Goal: Transaction & Acquisition: Download file/media

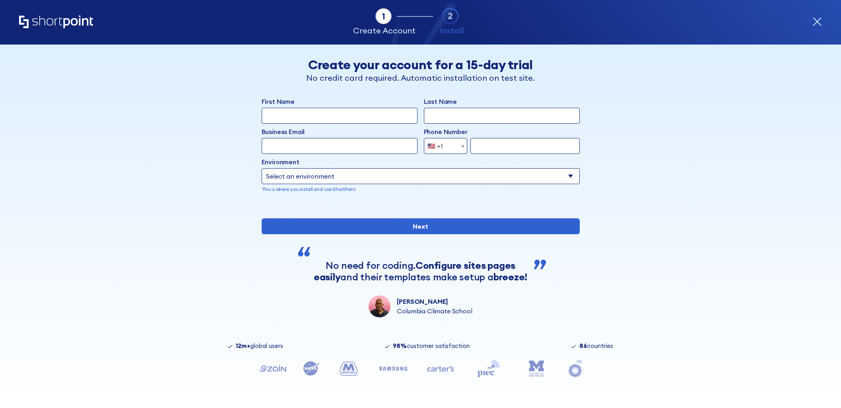
click at [686, 178] on div "Tab 1 Tab 2 Tab 3 Tab 4 Tell us more about you New customer Existing customer B…" at bounding box center [420, 226] width 841 height 363
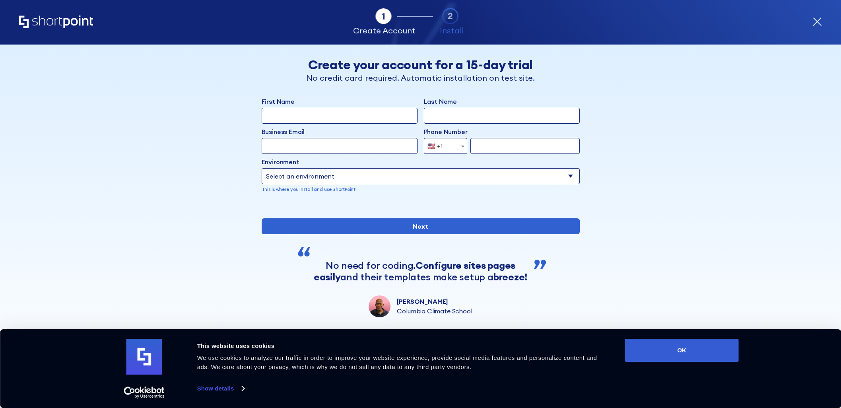
click at [686, 178] on div "Tab 1 Tab 2 Tab 3 Tab 4 Tell us more about you New customer Existing customer B…" at bounding box center [420, 226] width 841 height 363
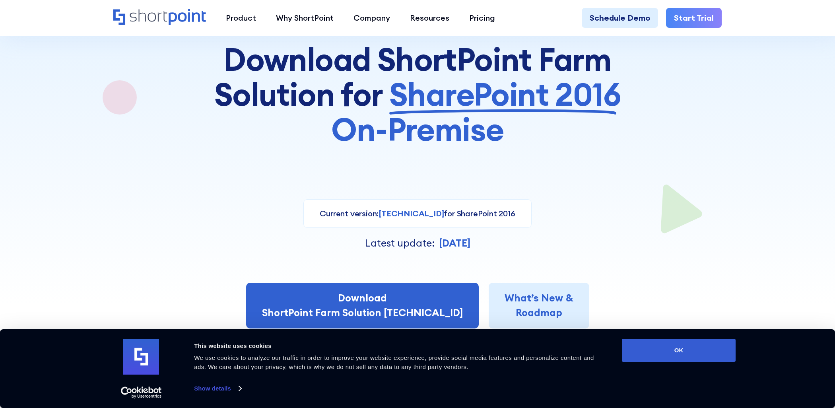
scroll to position [159, 0]
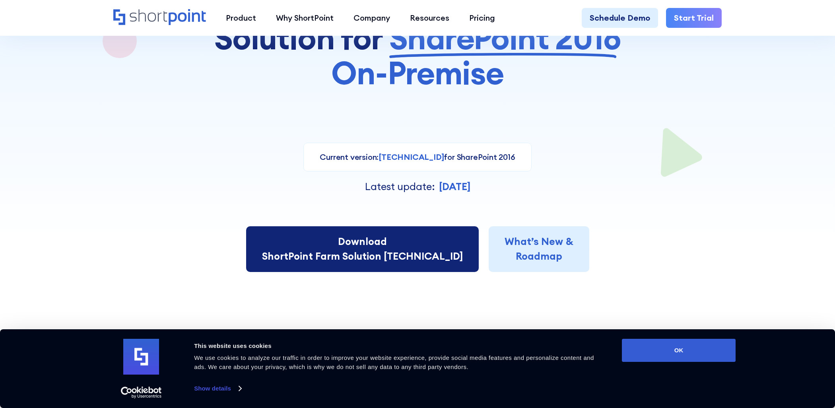
click at [421, 232] on link "Download ShortPoint Farm Solution [TECHNICAL_ID]" at bounding box center [362, 249] width 233 height 46
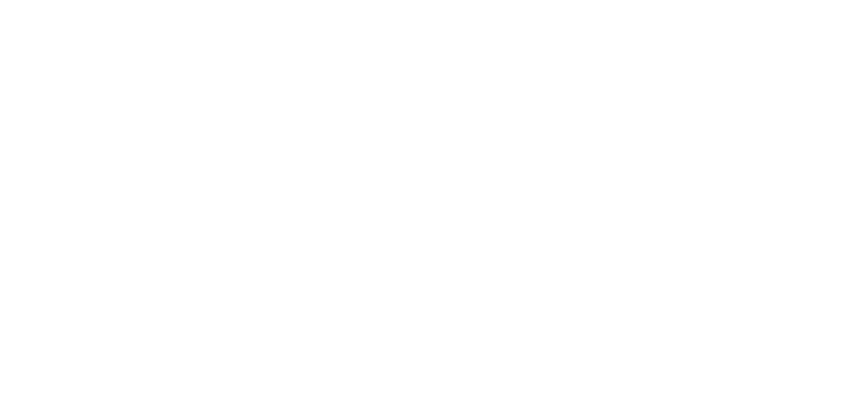
select select "SharePoint 2016 (On-Premise)"
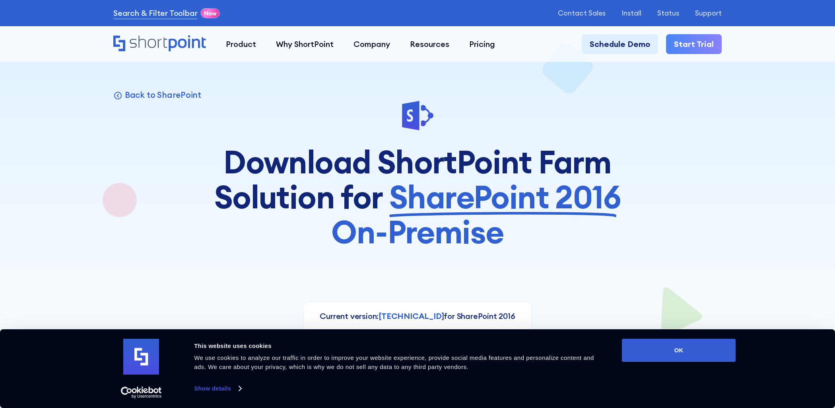
scroll to position [159, 0]
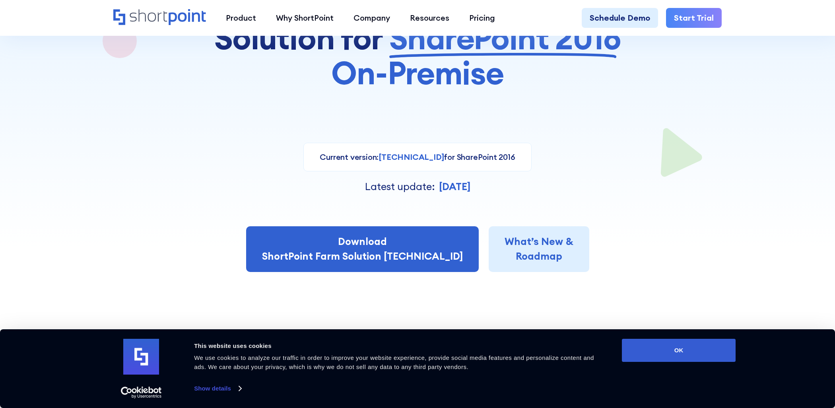
click at [545, 140] on div "Current version: [TECHNICAL_ID] for SharePoint 2016 Current version: [TECHNICAL…" at bounding box center [417, 201] width 608 height 142
click at [748, 231] on div at bounding box center [417, 45] width 715 height 408
click at [684, 22] on link "Start Trial" at bounding box center [694, 18] width 56 height 20
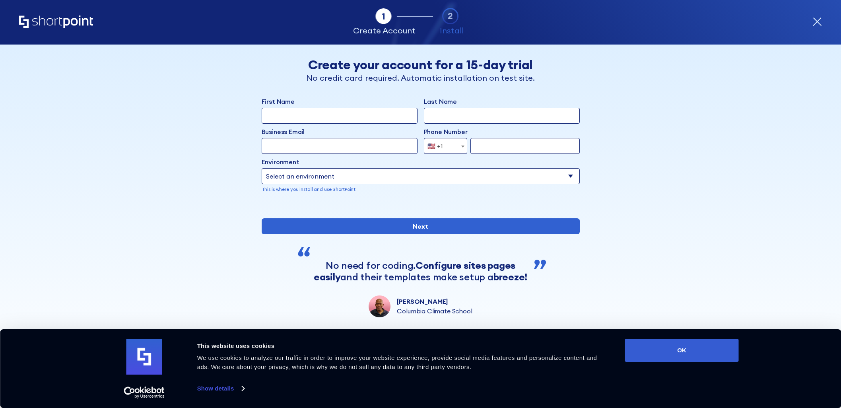
drag, startPoint x: 834, startPoint y: 250, endPoint x: 828, endPoint y: 250, distance: 6.0
click at [834, 250] on div "Tab 1 Tab 2 Tab 3 Tab 4 Tell us more about you New customer Existing customer B…" at bounding box center [420, 226] width 841 height 363
